Goal: Task Accomplishment & Management: Complete application form

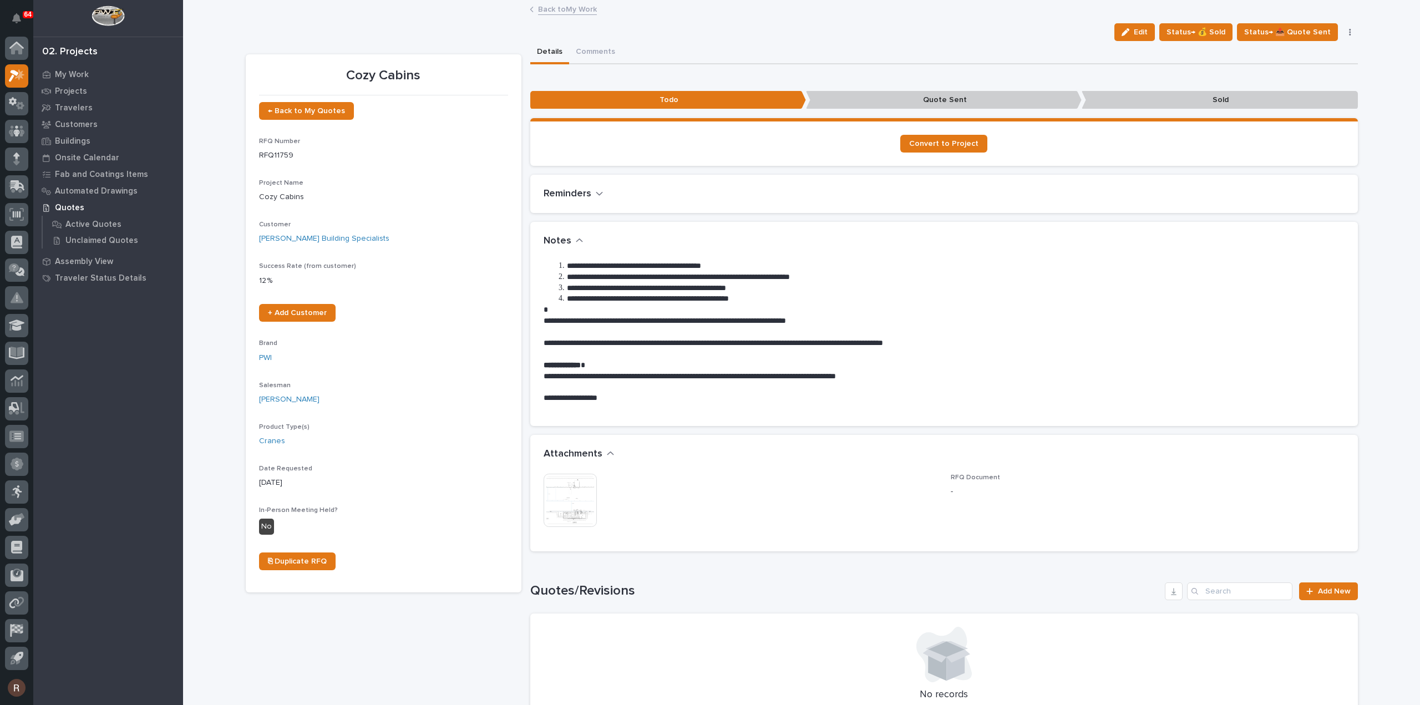
click at [563, 11] on link "Back to My Work" at bounding box center [567, 8] width 59 height 13
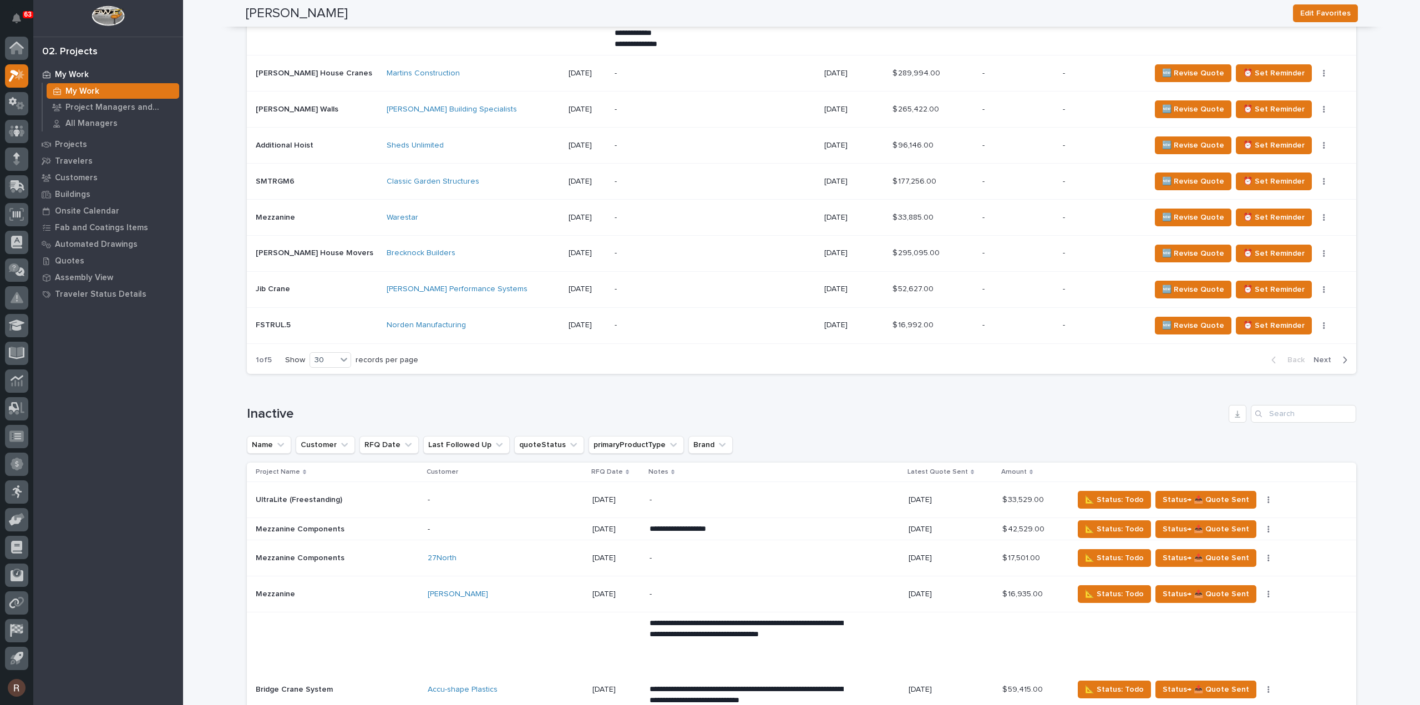
scroll to position [1790, 0]
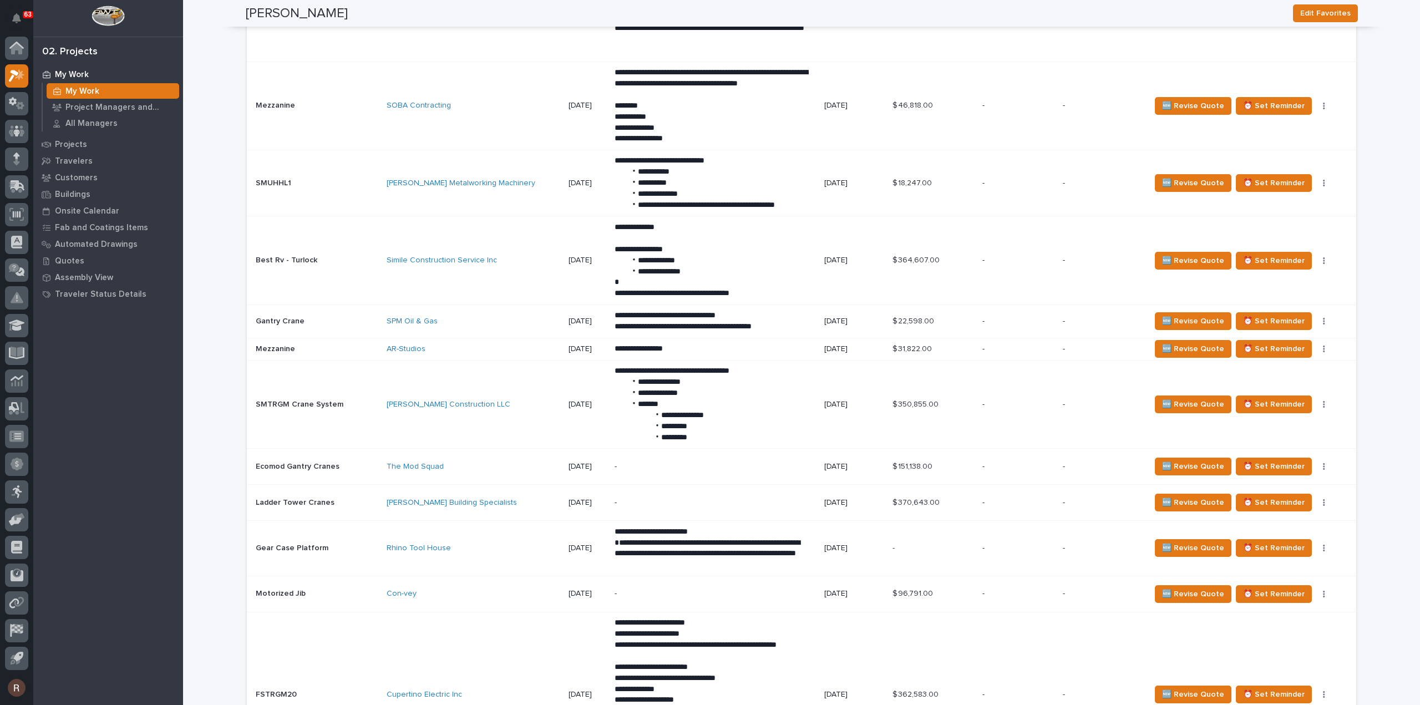
click at [1074, 587] on div "-" at bounding box center [1102, 593] width 79 height 12
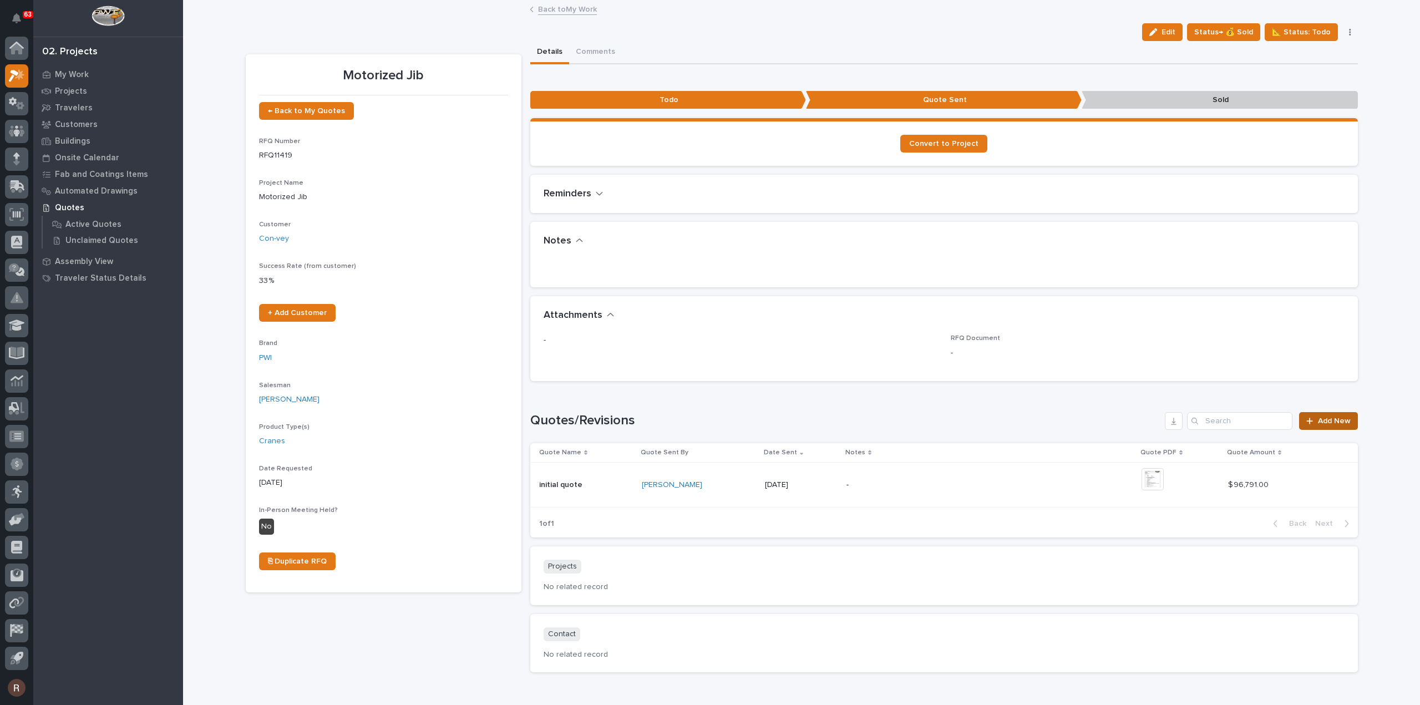
click at [1313, 419] on div at bounding box center [1311, 421] width 11 height 8
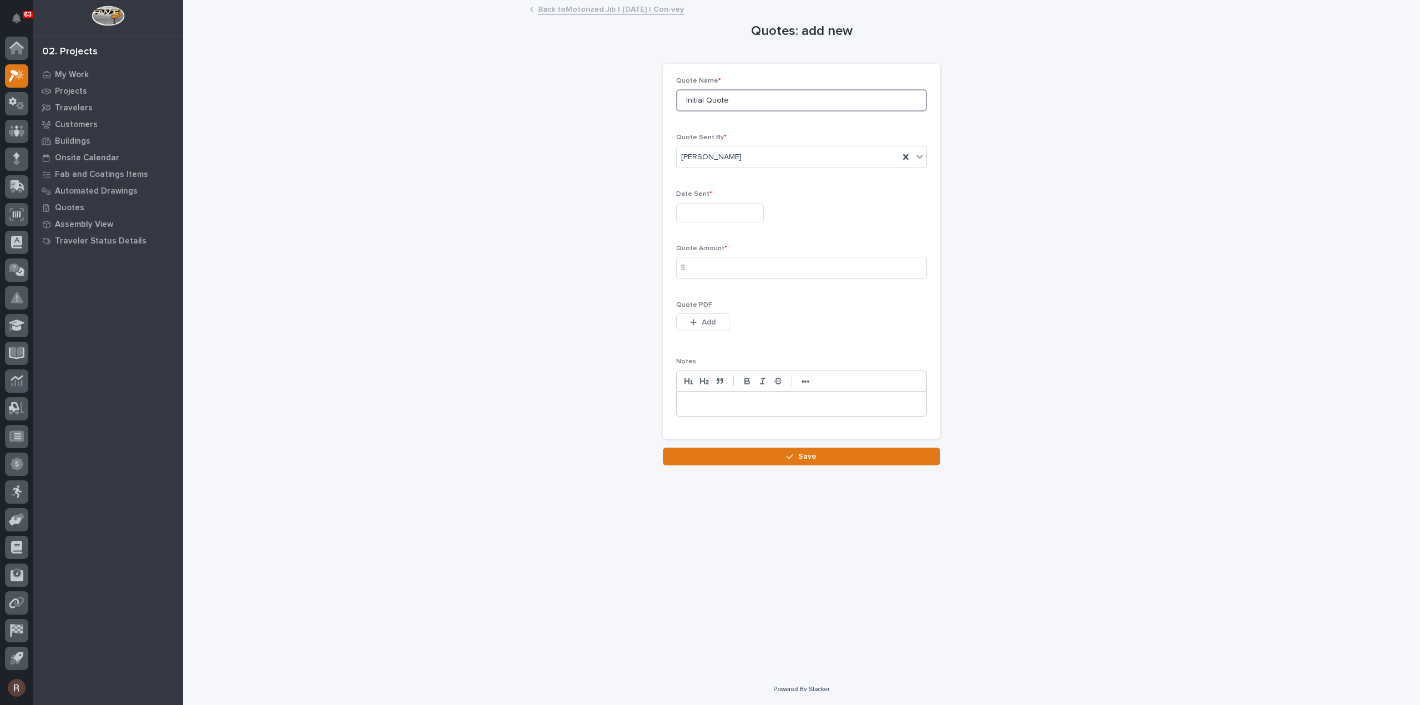
drag, startPoint x: 745, startPoint y: 104, endPoint x: 468, endPoint y: 107, distance: 276.8
click at [508, 105] on div "Quotes: add new Loading... Saving… Loading... Saving… Loading... Saving… Quote …" at bounding box center [802, 233] width 1112 height 464
type input "R1"
click at [754, 206] on input "text" at bounding box center [720, 212] width 88 height 19
click at [717, 136] on div "20" at bounding box center [717, 139] width 15 height 15
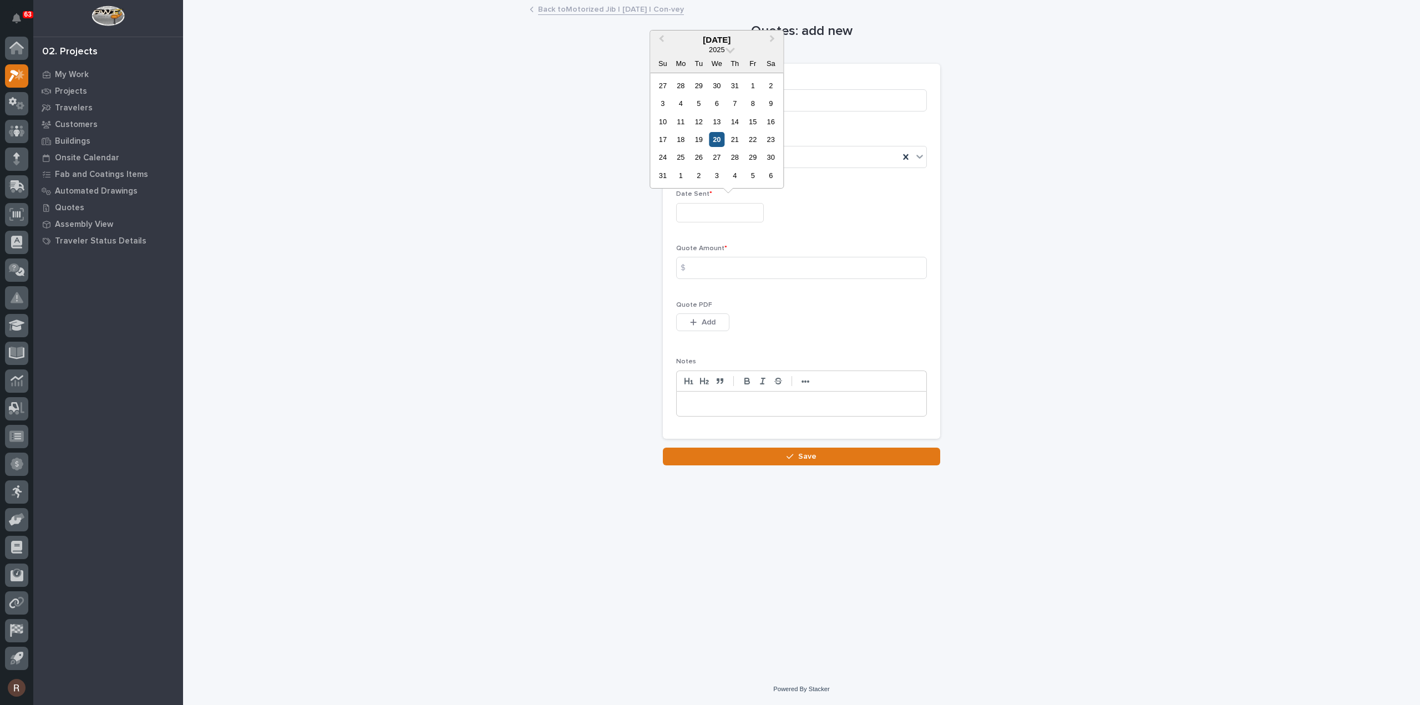
type input "**********"
click at [708, 274] on input at bounding box center [801, 268] width 251 height 22
type input "97346"
click at [692, 322] on icon "button" at bounding box center [694, 323] width 6 height 6
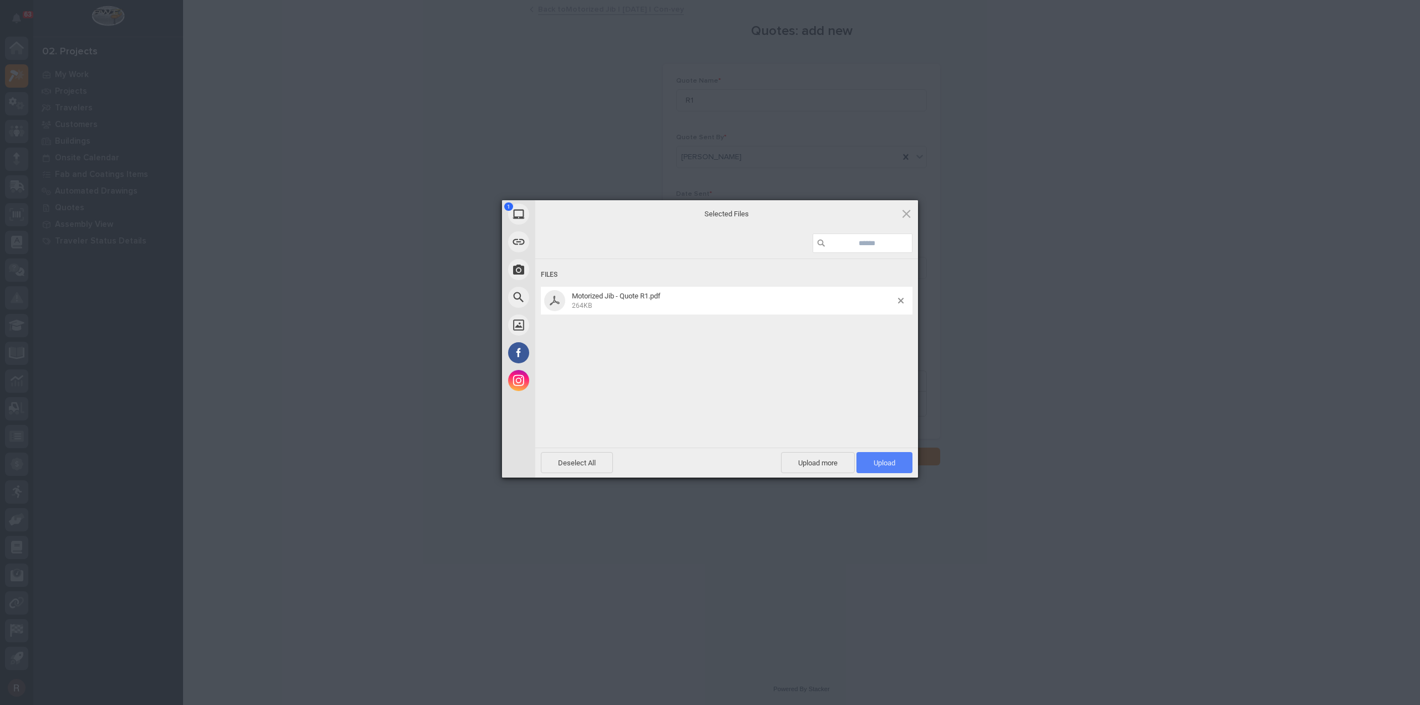
click at [892, 471] on span "Upload 1" at bounding box center [885, 462] width 56 height 21
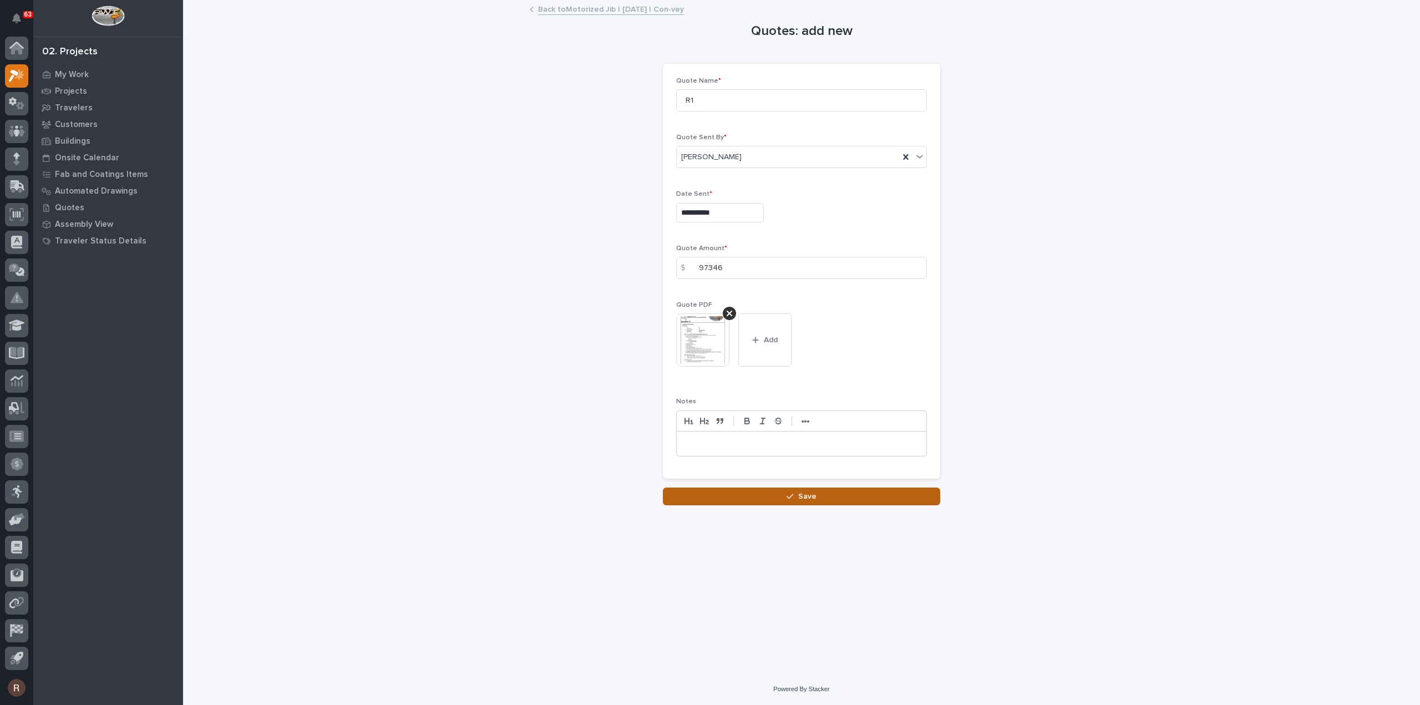
click at [794, 502] on button "Save" at bounding box center [801, 497] width 277 height 18
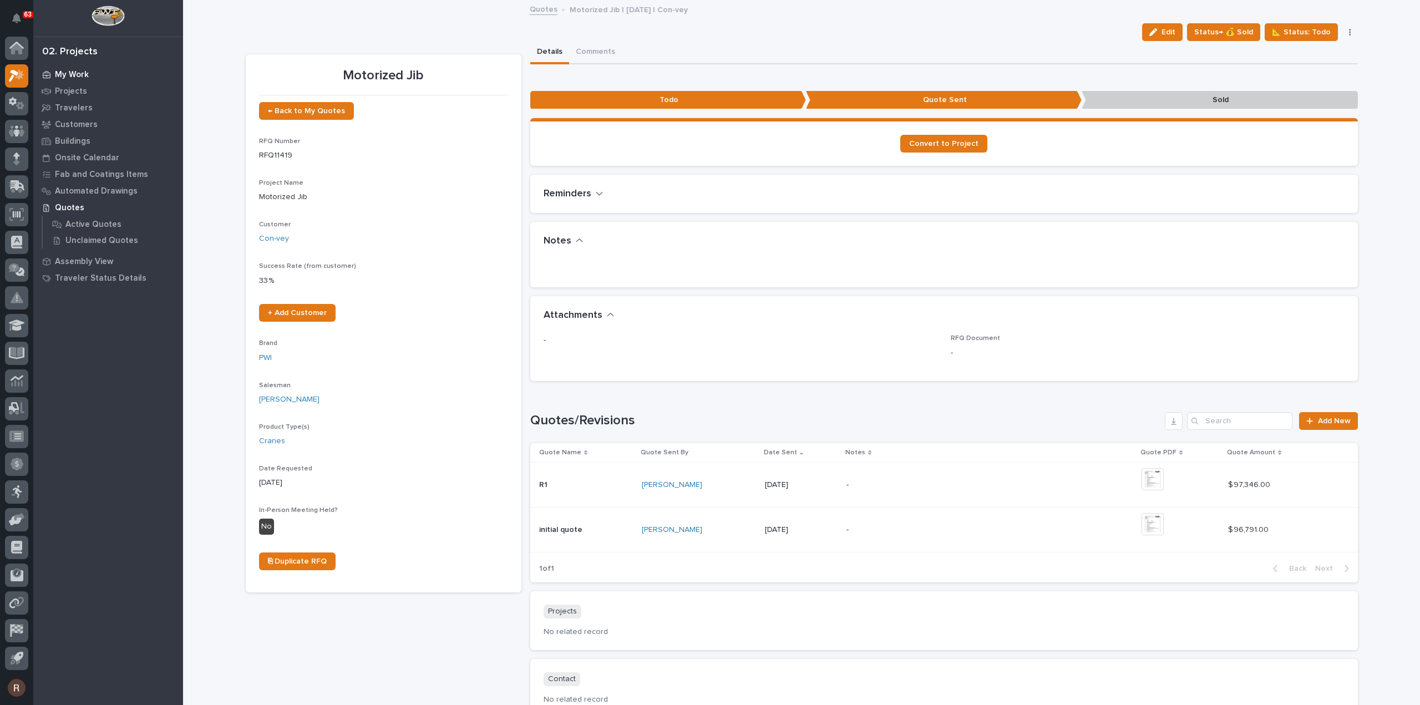
click at [90, 75] on div "My Work" at bounding box center [108, 75] width 144 height 16
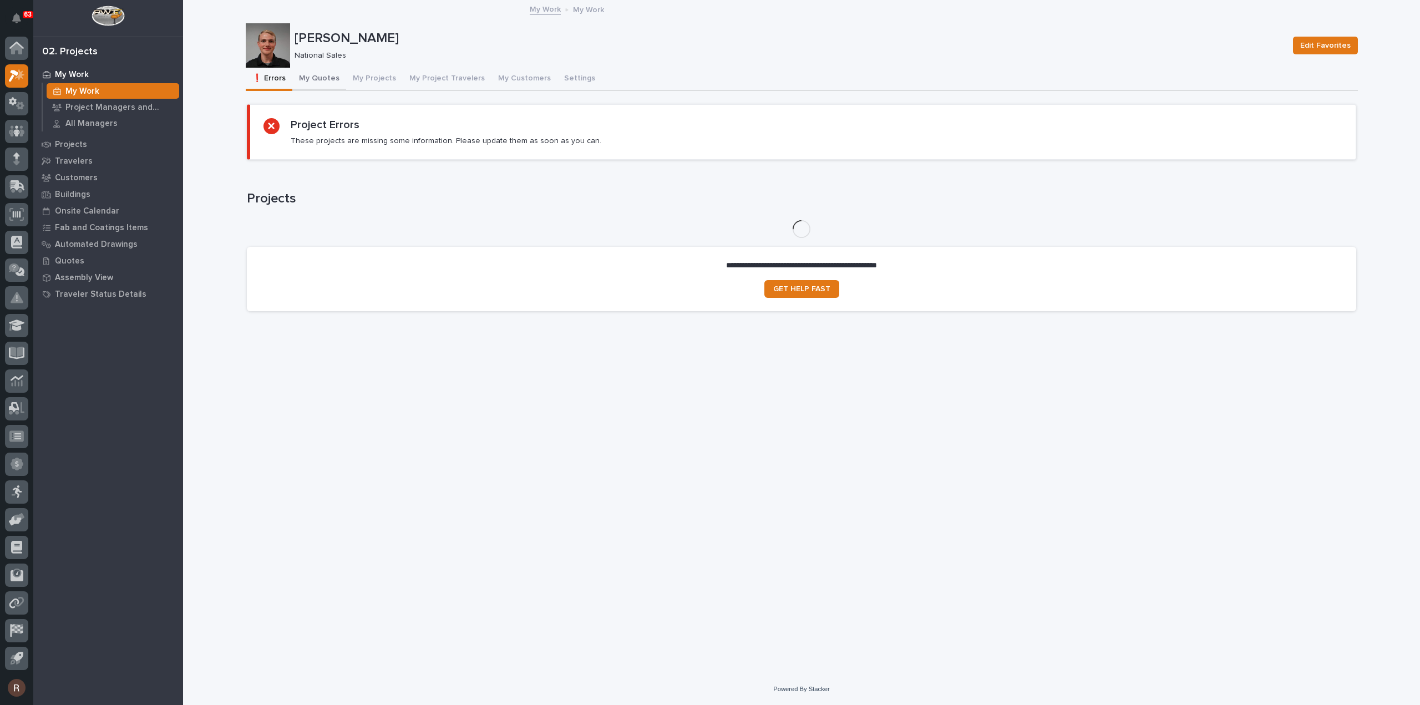
click at [317, 80] on button "My Quotes" at bounding box center [319, 79] width 54 height 23
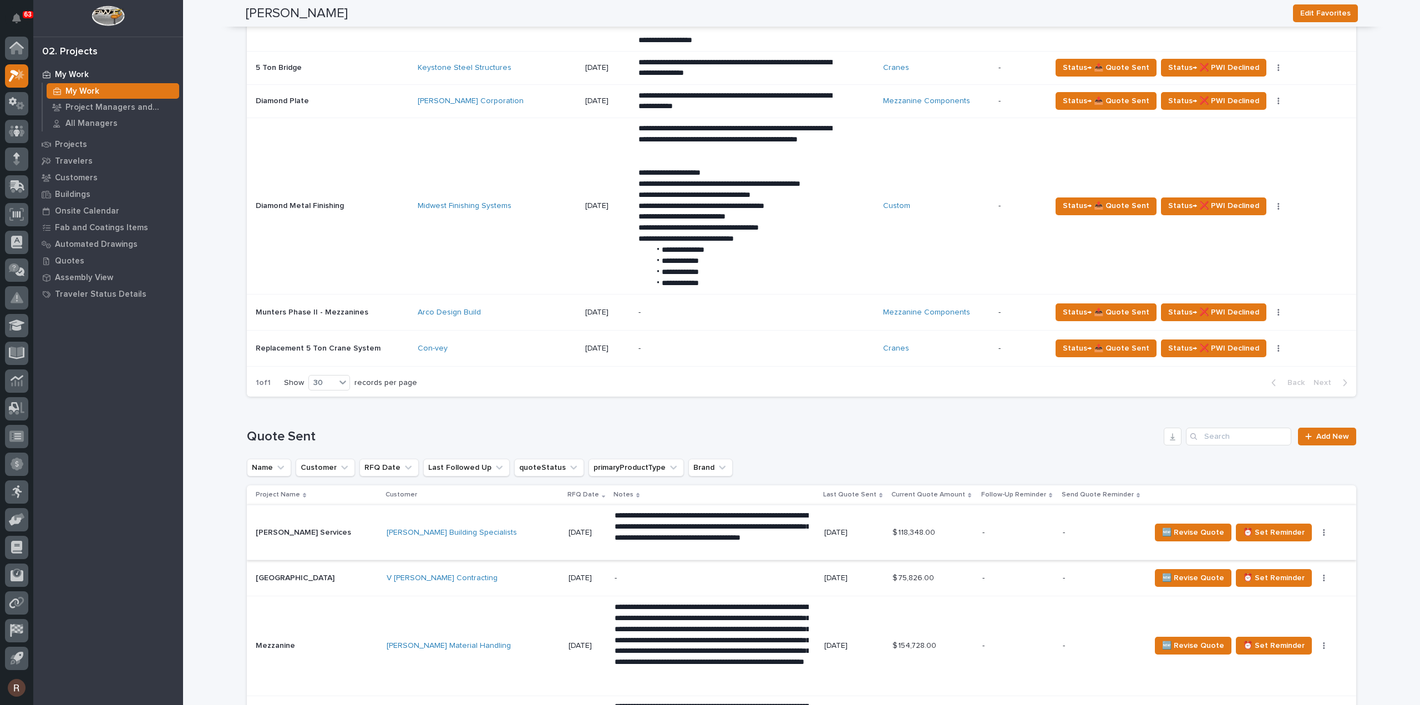
scroll to position [1276, 0]
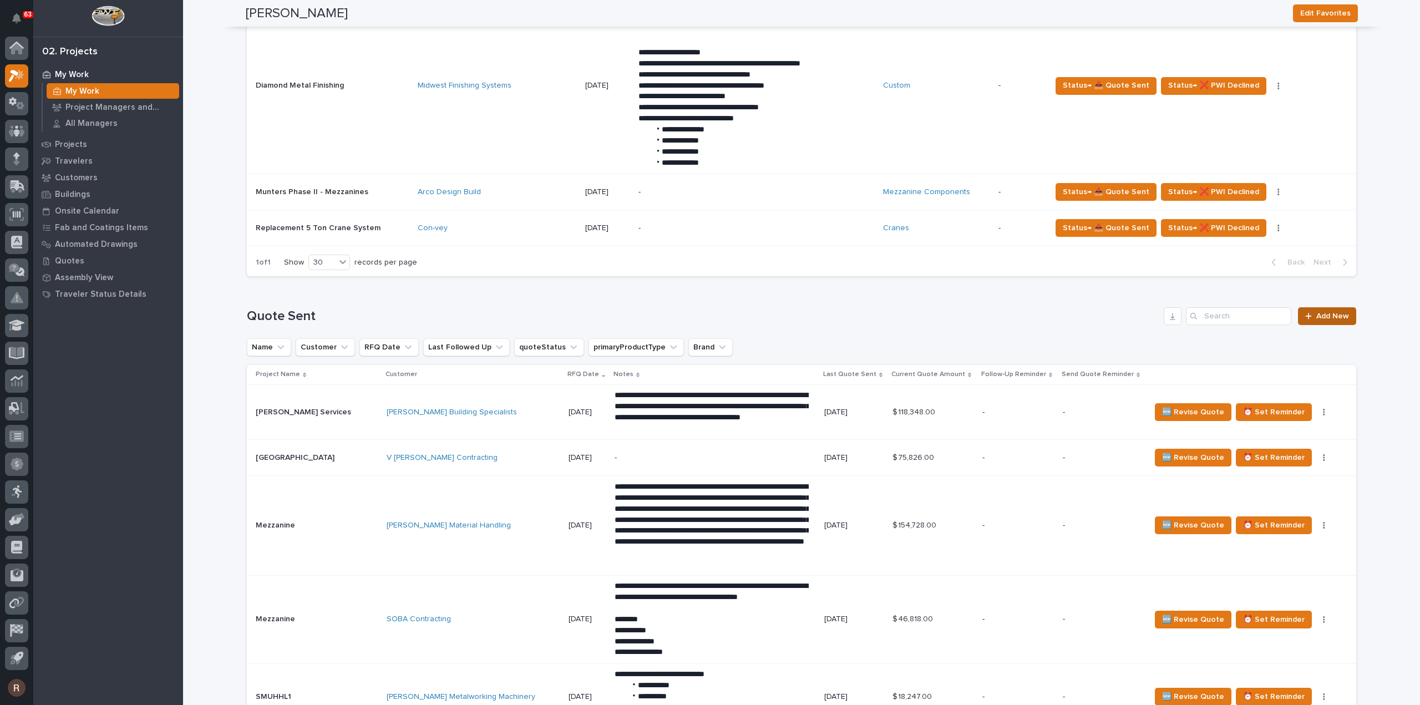
click at [1345, 312] on span "Add New" at bounding box center [1332, 316] width 33 height 8
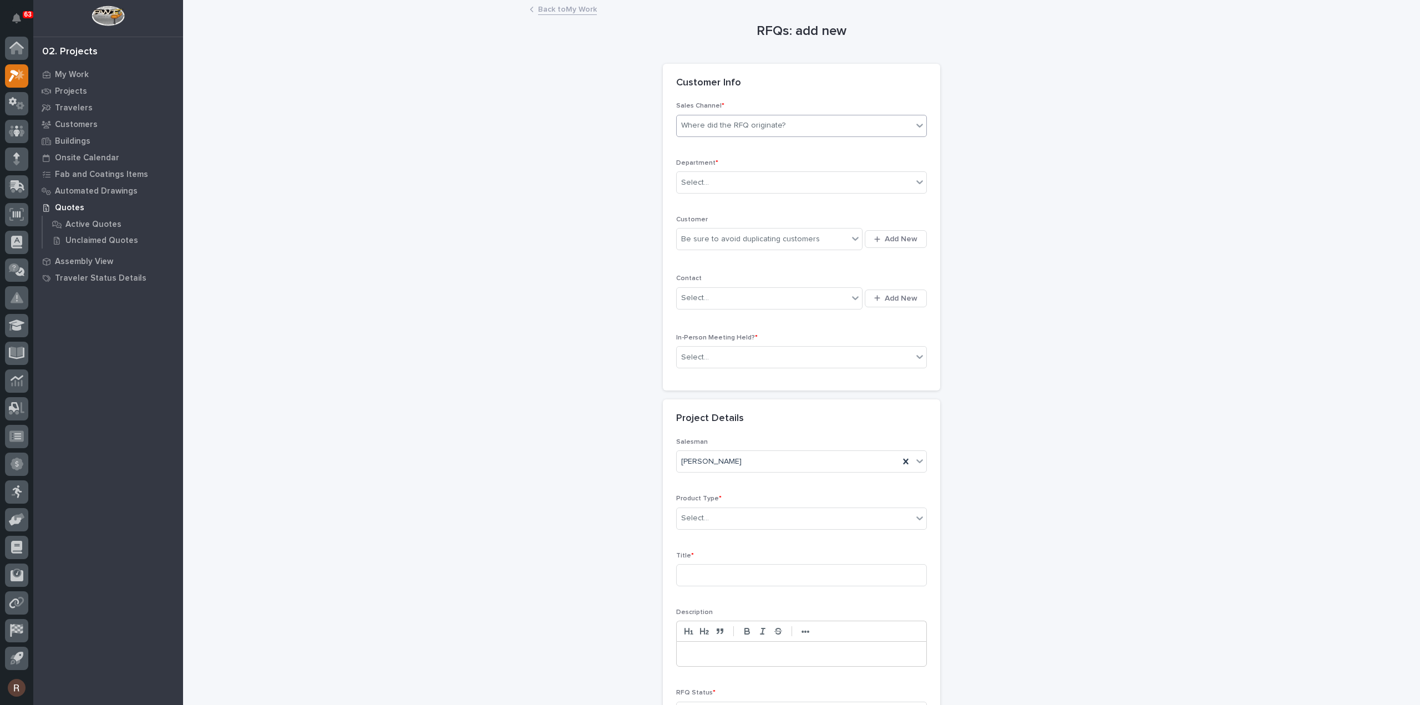
click at [715, 124] on div "Where did the RFQ originate?" at bounding box center [733, 126] width 104 height 12
click at [697, 162] on div "PWI" at bounding box center [797, 165] width 250 height 19
click at [699, 183] on div "Select..." at bounding box center [695, 183] width 28 height 12
click at [697, 205] on span "National Sales" at bounding box center [705, 202] width 56 height 12
click at [695, 237] on div "Be sure to avoid duplicating customers" at bounding box center [750, 240] width 139 height 12
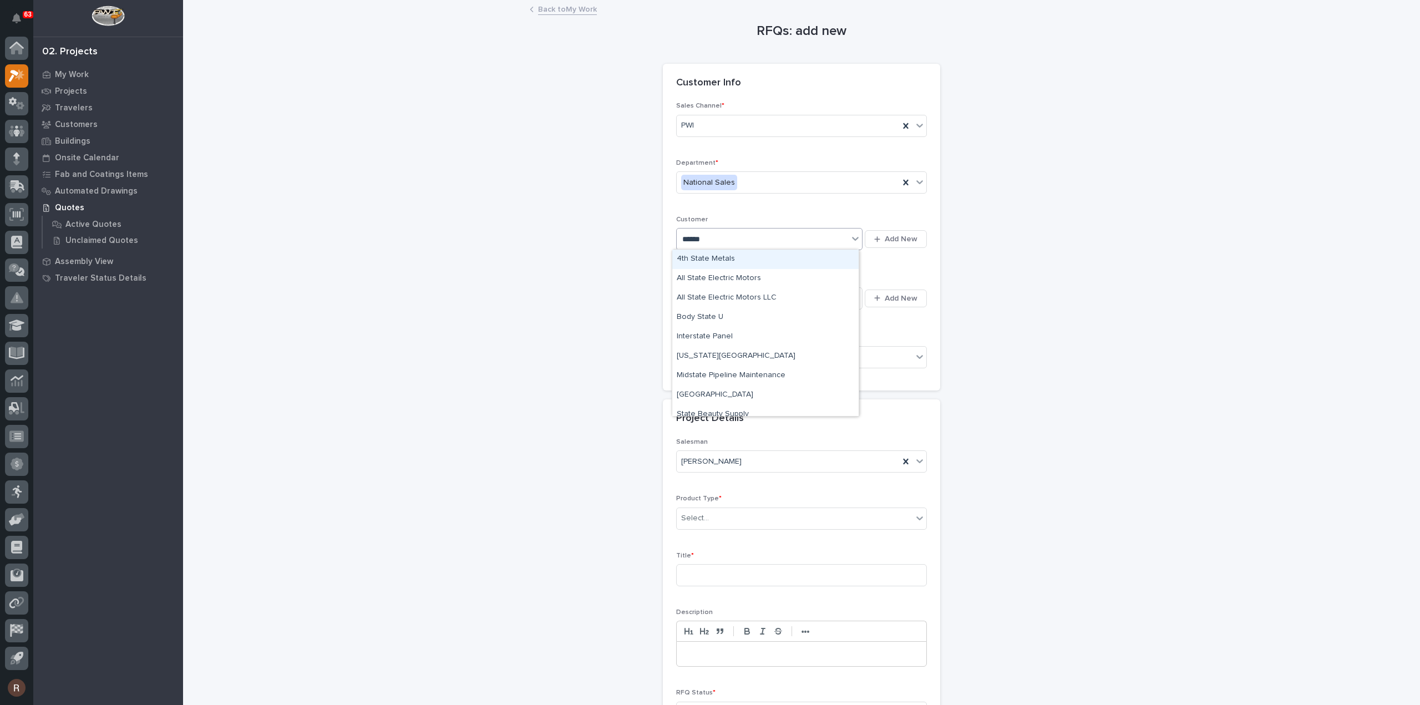
type input "*******"
click at [724, 275] on div "State Material [PERSON_NAME] supply" at bounding box center [765, 278] width 186 height 19
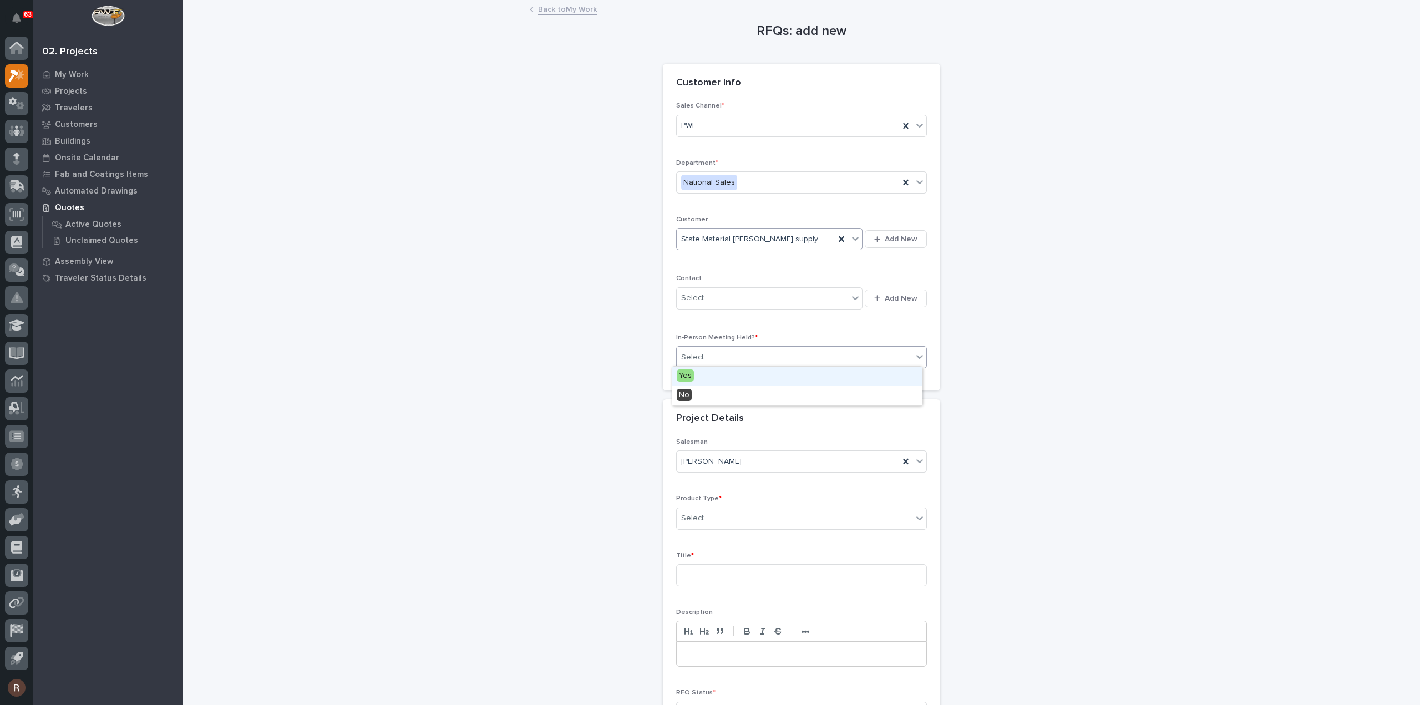
click at [700, 348] on div "Select..." at bounding box center [795, 357] width 236 height 18
click at [687, 393] on span "No" at bounding box center [684, 395] width 15 height 12
click at [700, 513] on div "Select..." at bounding box center [695, 519] width 28 height 12
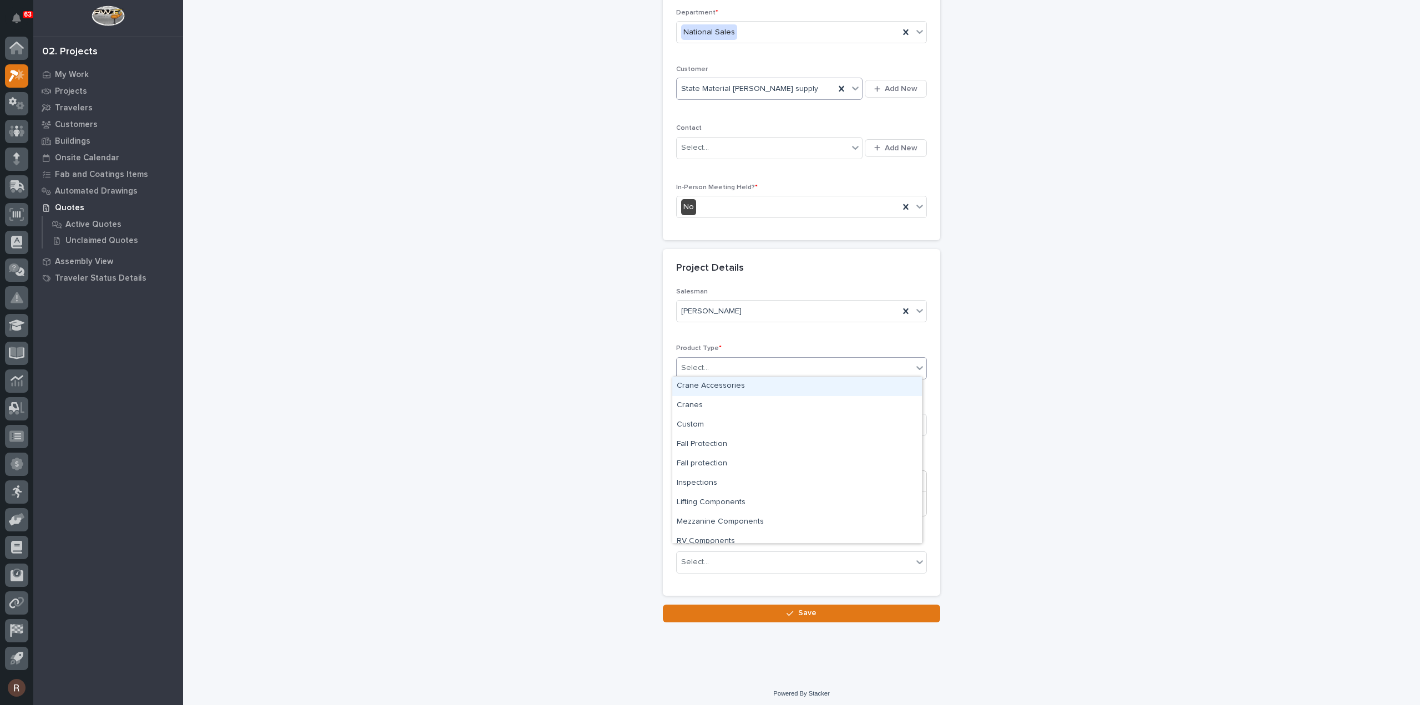
click at [710, 386] on div "Crane Accessories" at bounding box center [797, 386] width 250 height 19
click at [710, 422] on input at bounding box center [801, 425] width 251 height 22
type input "Replacement Electrotrack"
click at [764, 555] on div "Select..." at bounding box center [795, 562] width 236 height 18
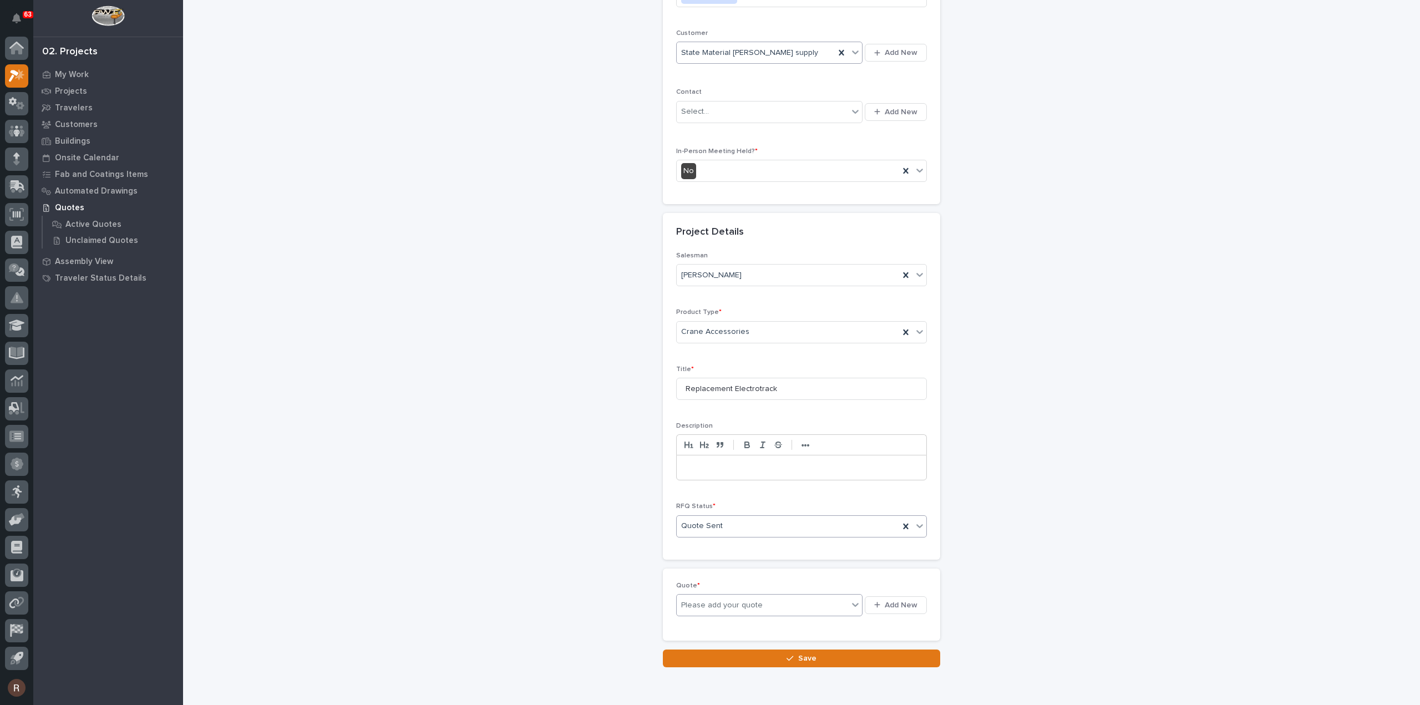
scroll to position [191, 0]
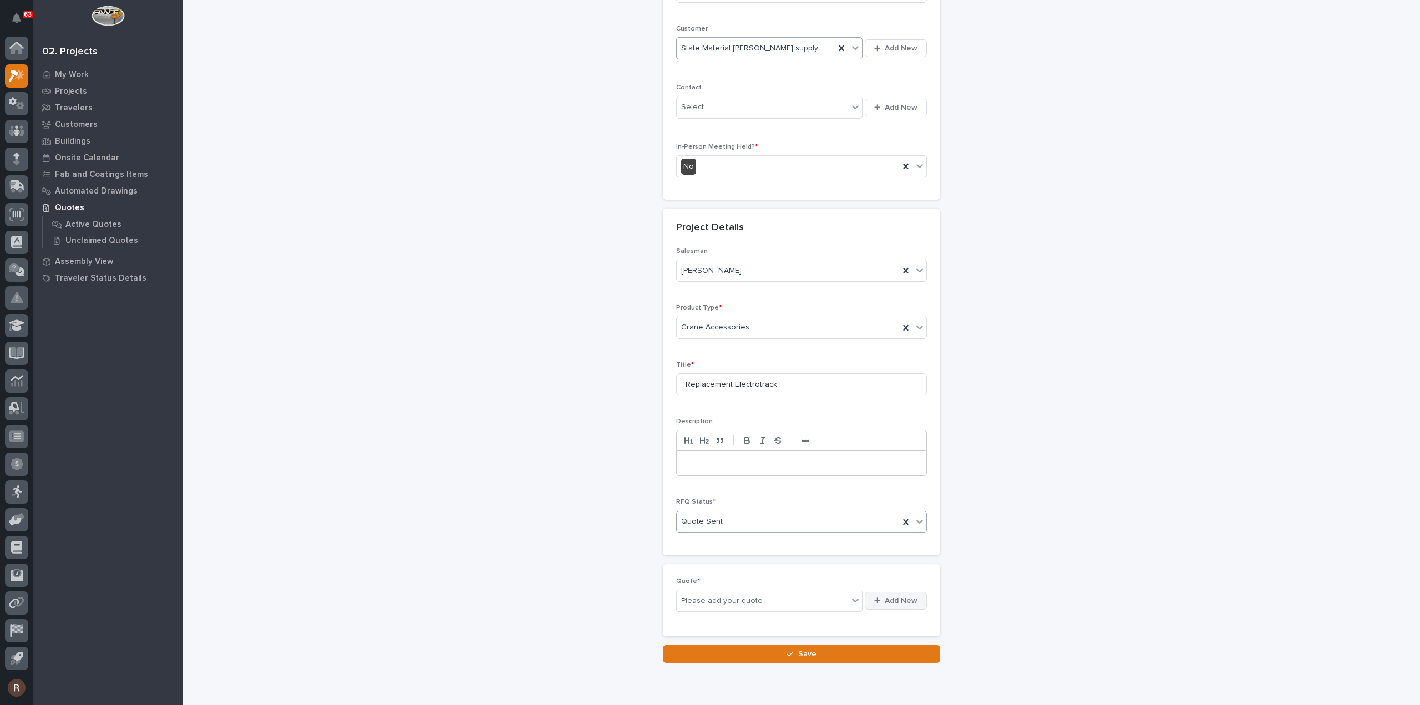
click at [889, 592] on button "Add New" at bounding box center [896, 601] width 62 height 18
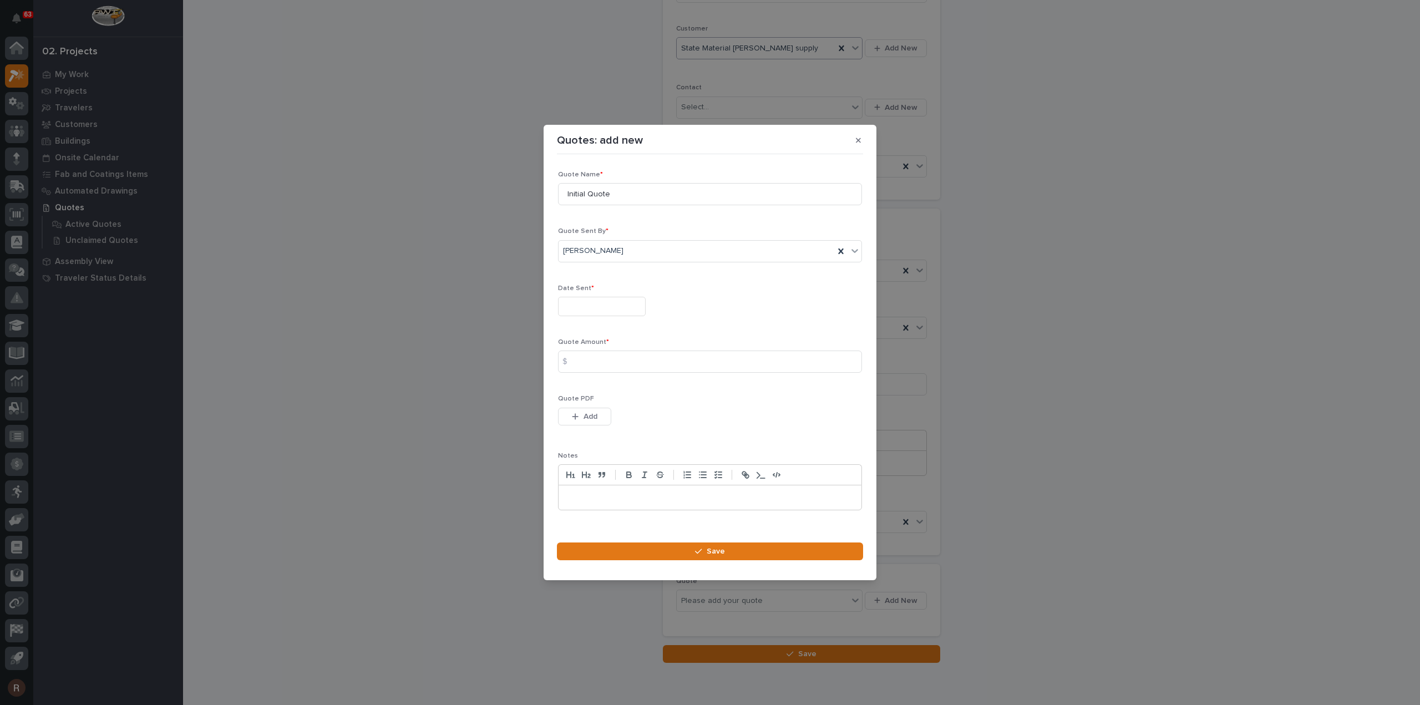
drag, startPoint x: 622, startPoint y: 303, endPoint x: 607, endPoint y: 295, distance: 17.4
click at [622, 303] on input "text" at bounding box center [602, 306] width 88 height 19
click at [598, 235] on div "20" at bounding box center [598, 234] width 15 height 15
type input "**********"
click at [583, 358] on input at bounding box center [710, 362] width 304 height 22
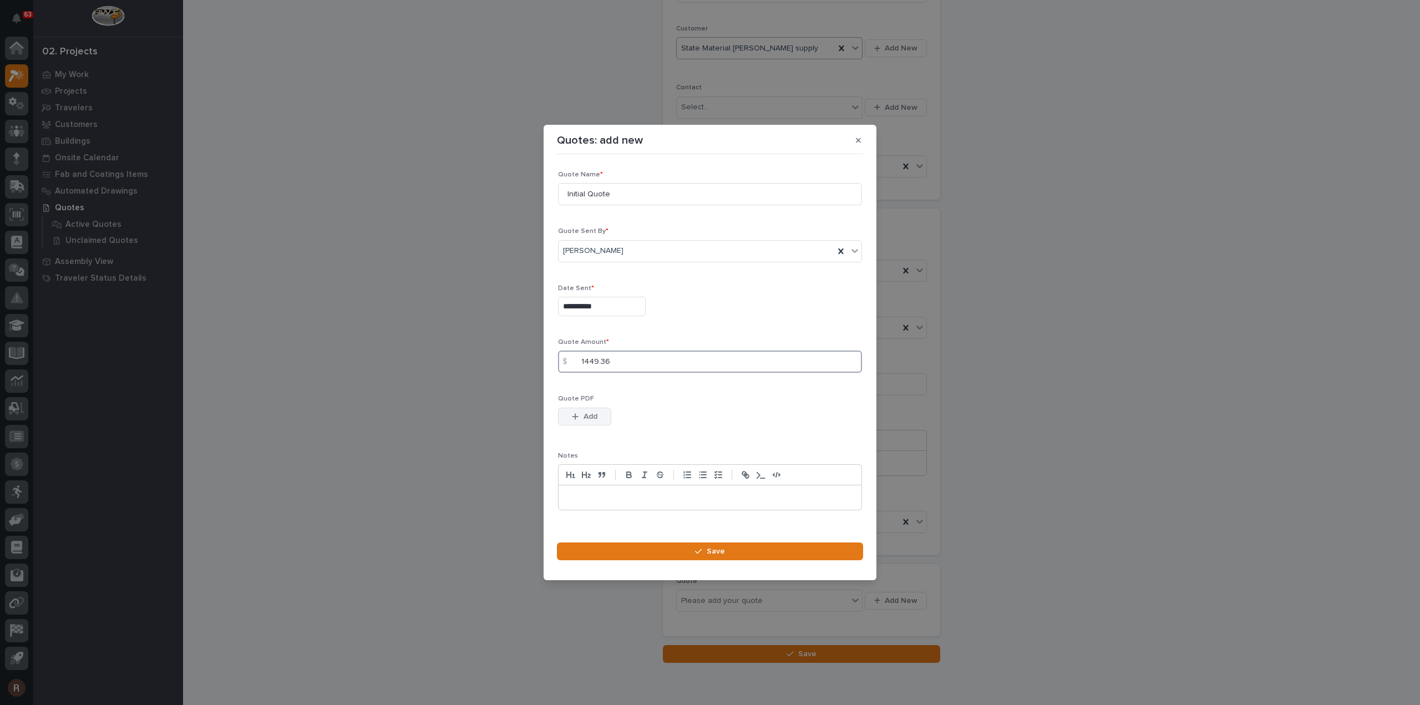
type input "1449.36"
click at [564, 415] on button "Add" at bounding box center [584, 417] width 53 height 18
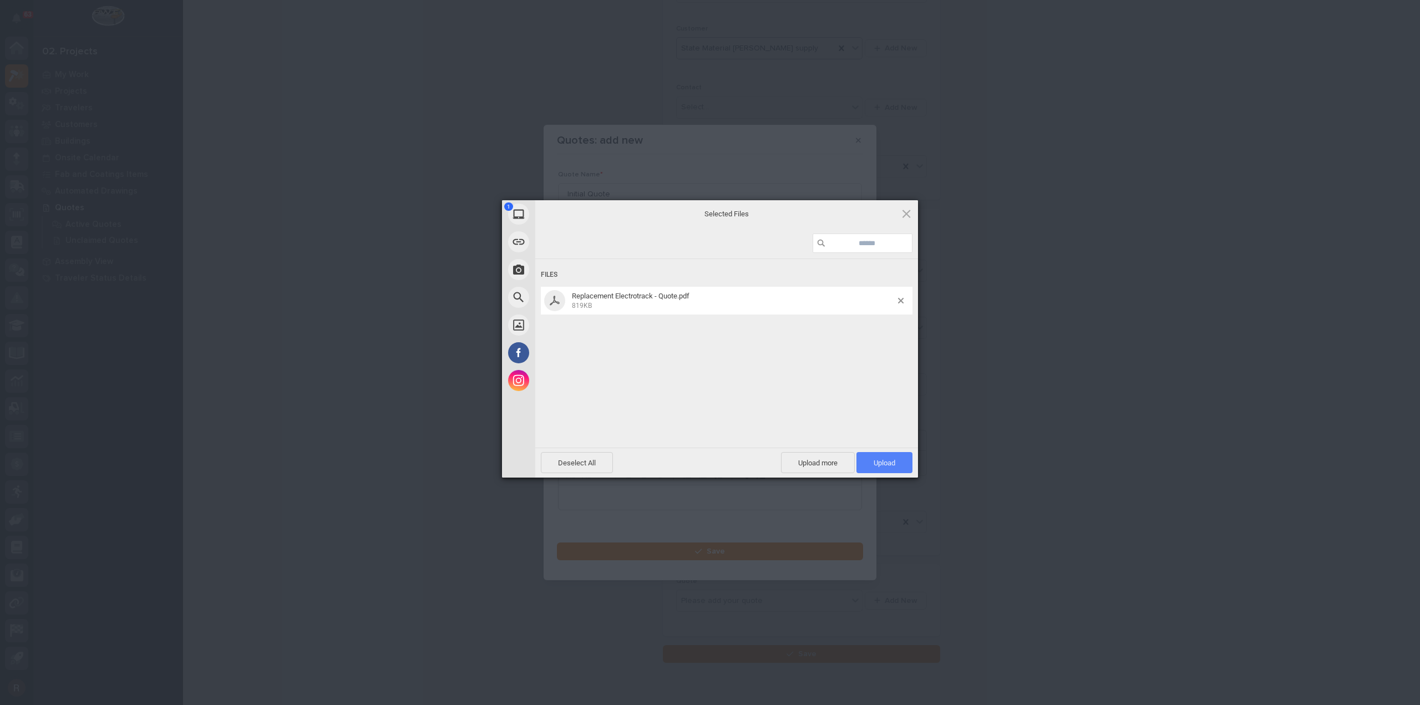
click at [874, 459] on span "Upload 1" at bounding box center [885, 463] width 22 height 8
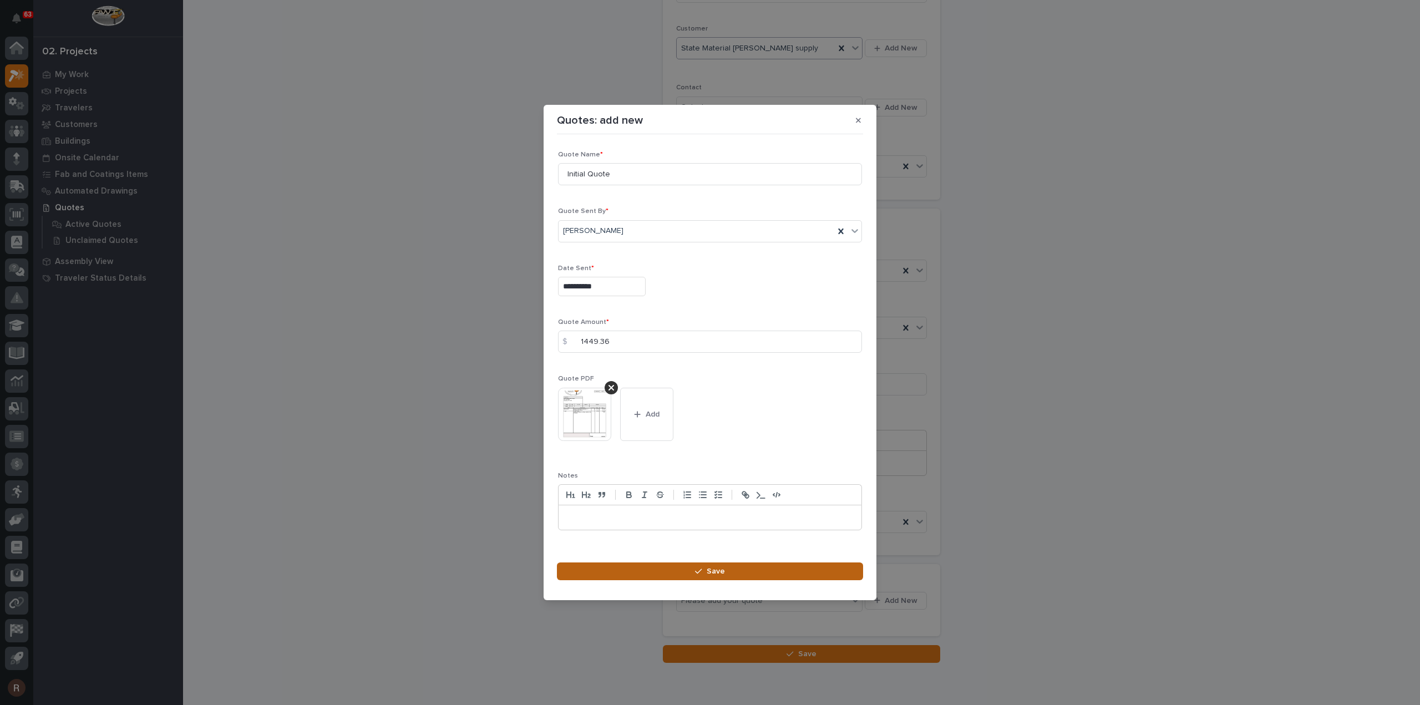
click at [735, 563] on button "Save" at bounding box center [710, 572] width 306 height 18
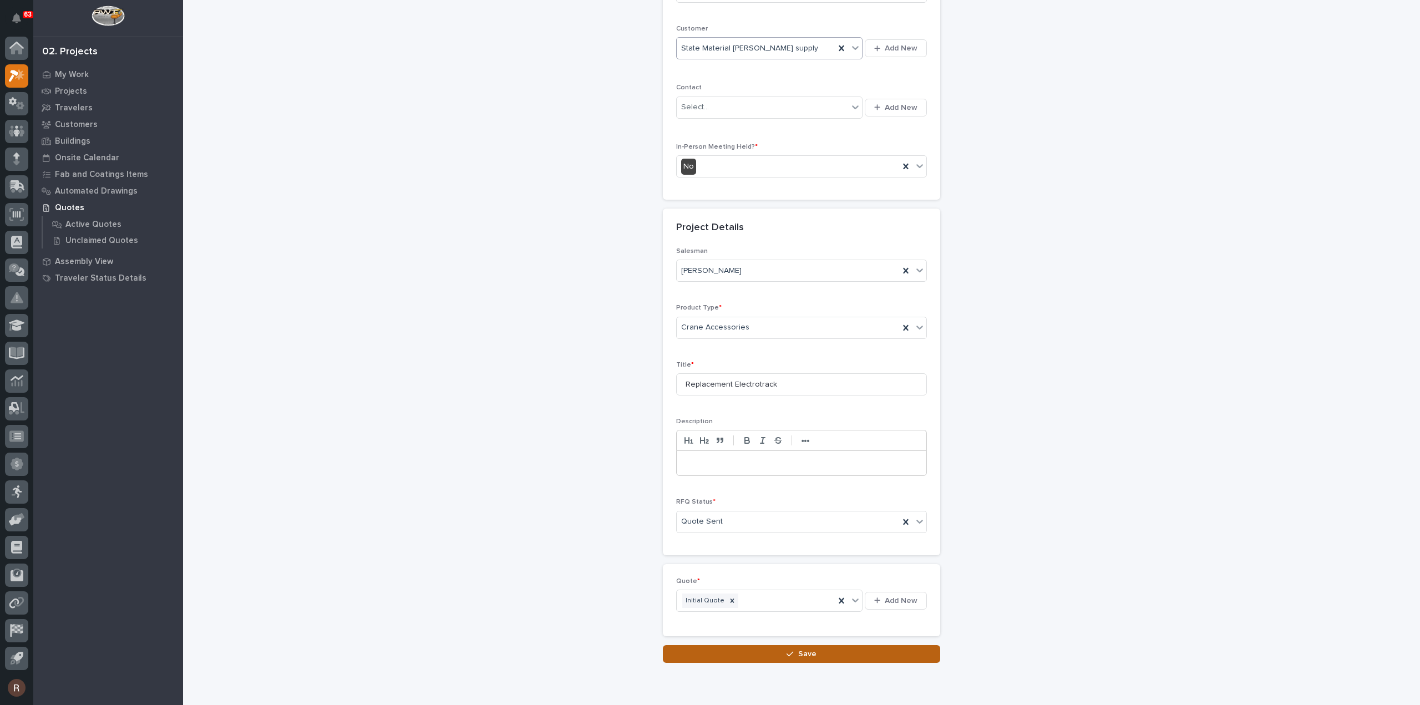
click at [787, 651] on icon "button" at bounding box center [790, 654] width 7 height 8
